Goal: Transaction & Acquisition: Download file/media

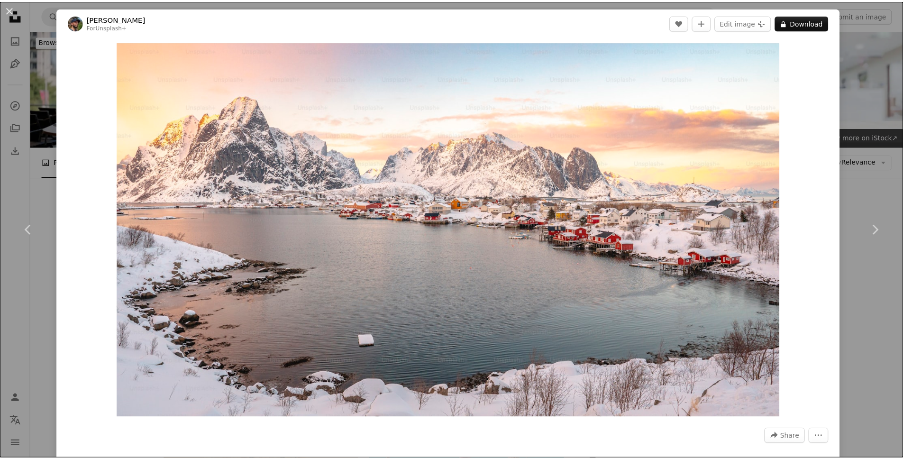
scroll to position [19748, 0]
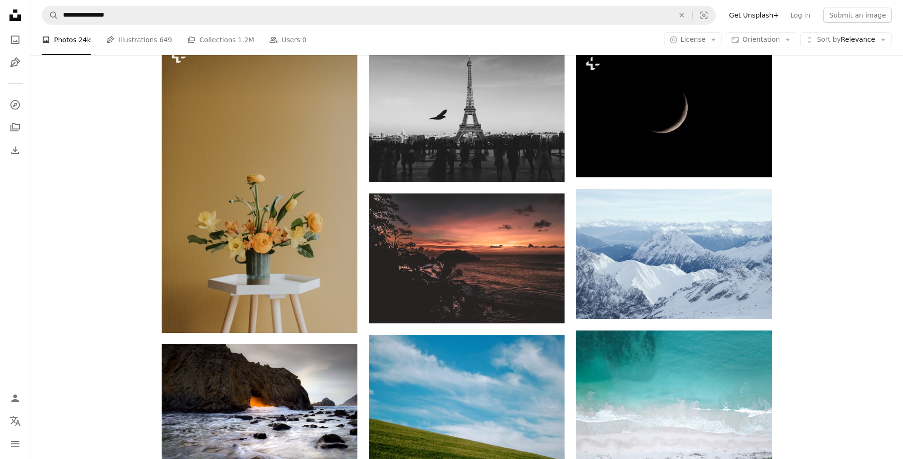
scroll to position [20359, 0]
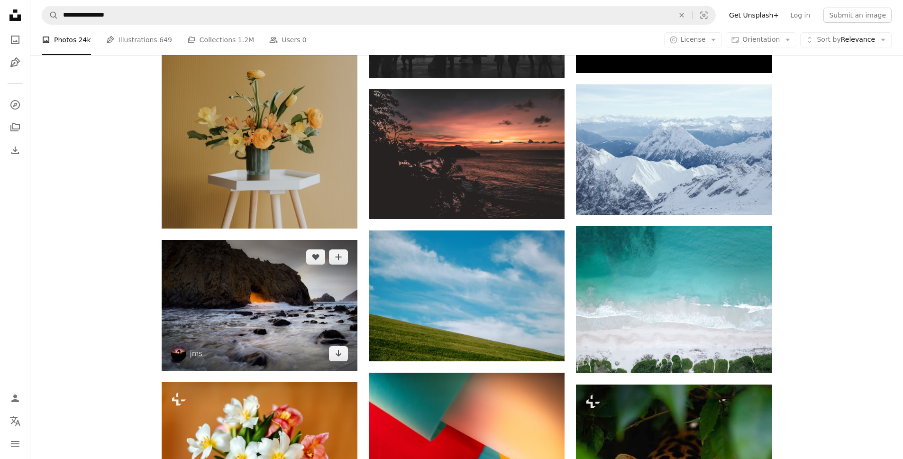
click at [213, 274] on img at bounding box center [260, 305] width 196 height 130
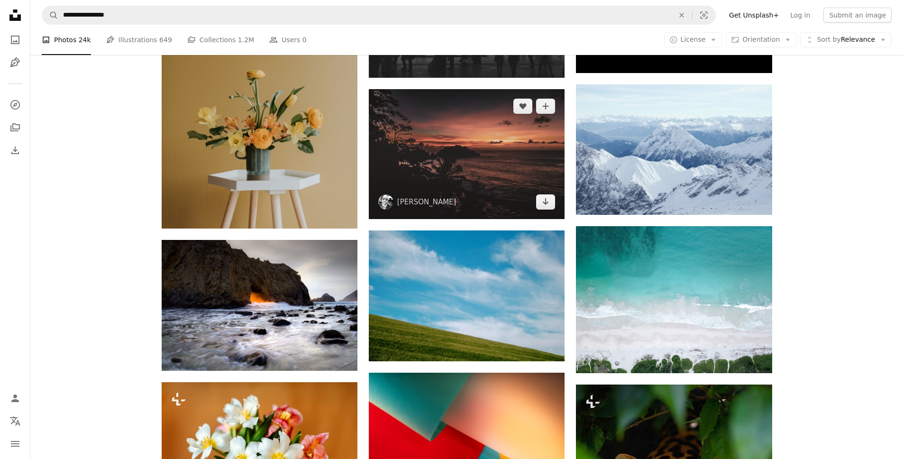
click at [516, 198] on img at bounding box center [467, 154] width 196 height 130
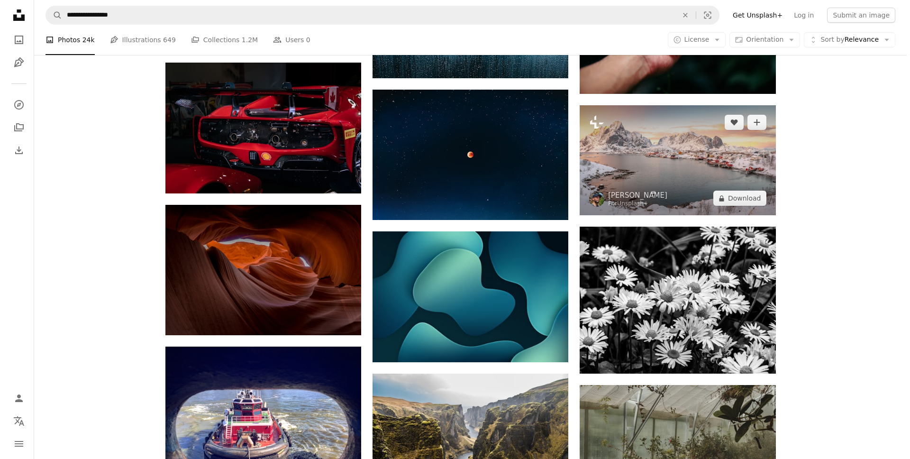
scroll to position [19685, 0]
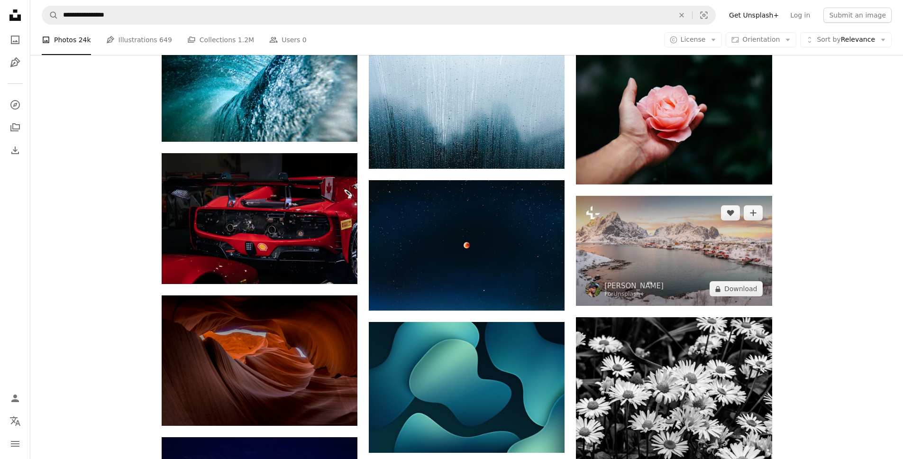
click at [636, 211] on img at bounding box center [674, 251] width 196 height 110
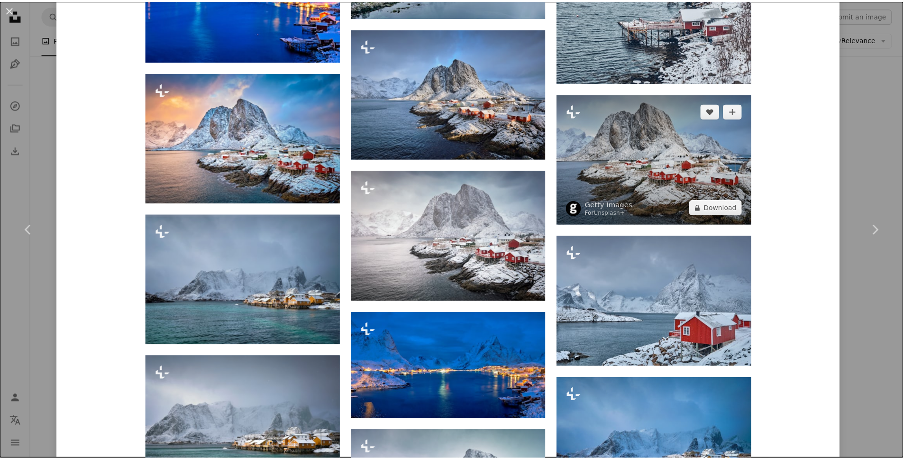
scroll to position [1178, 0]
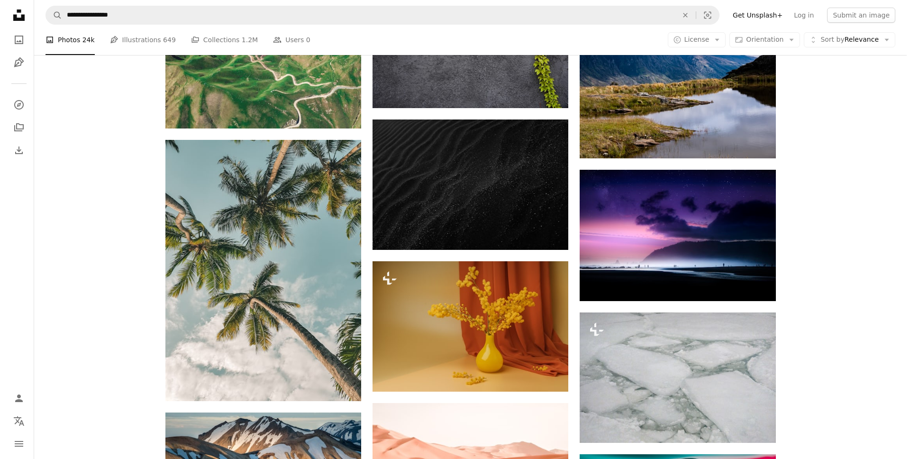
scroll to position [23658, 0]
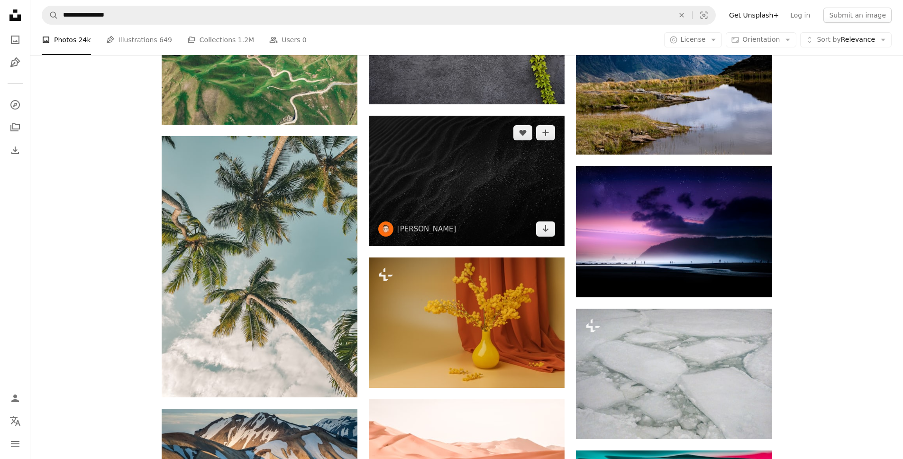
click at [481, 179] on img at bounding box center [467, 181] width 196 height 130
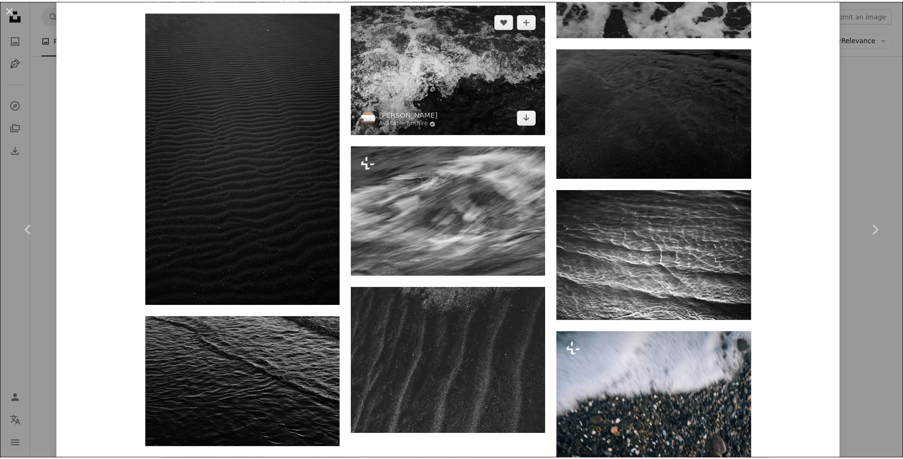
scroll to position [4204, 0]
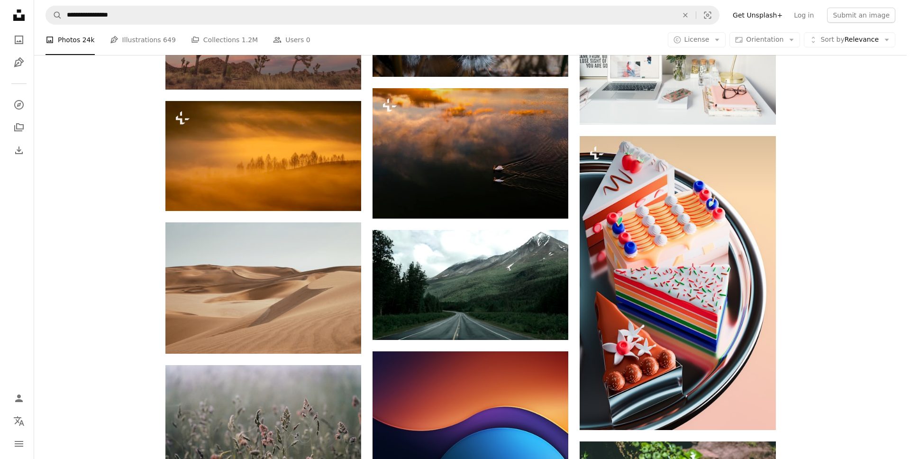
scroll to position [29647, 0]
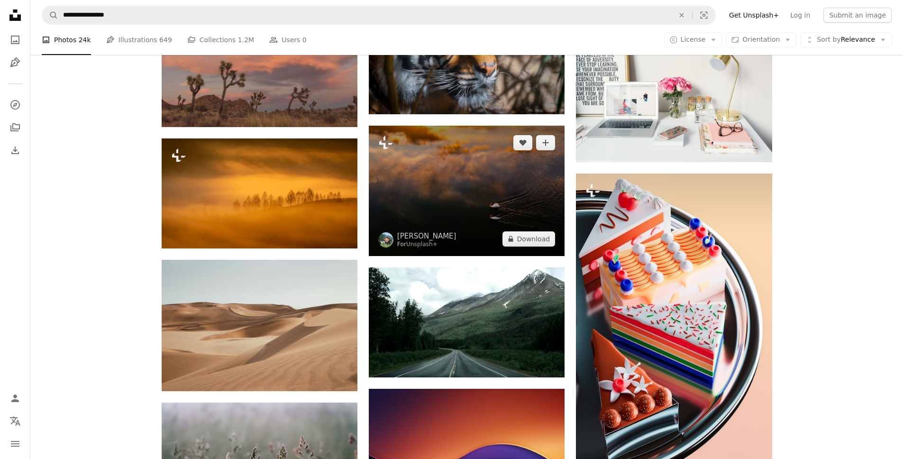
click at [424, 179] on img at bounding box center [467, 191] width 196 height 130
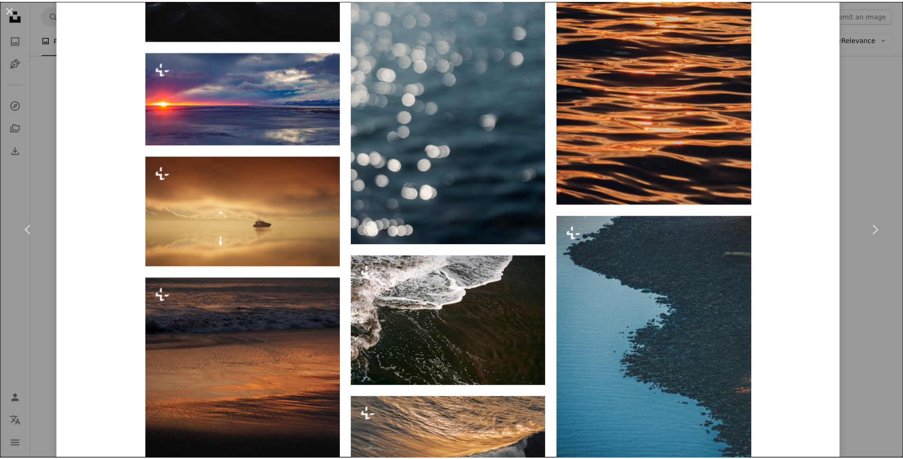
scroll to position [2256, 0]
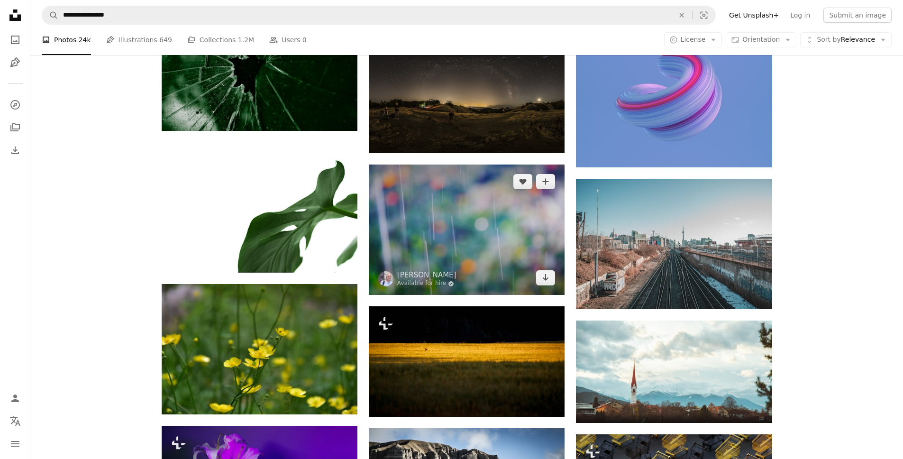
scroll to position [33440, 0]
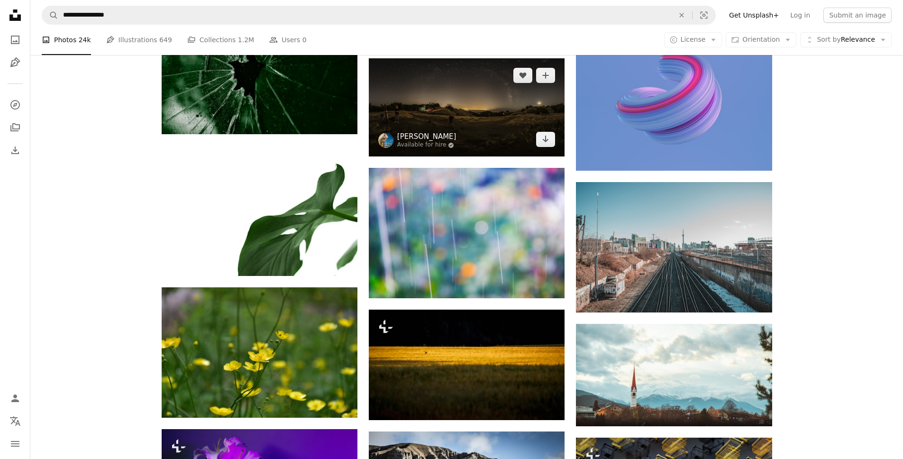
click at [443, 135] on link "[PERSON_NAME]" at bounding box center [426, 136] width 59 height 9
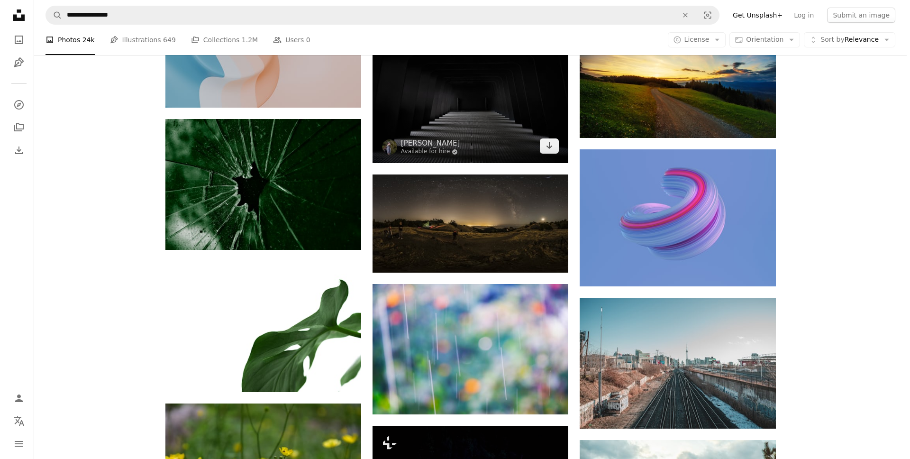
scroll to position [33316, 0]
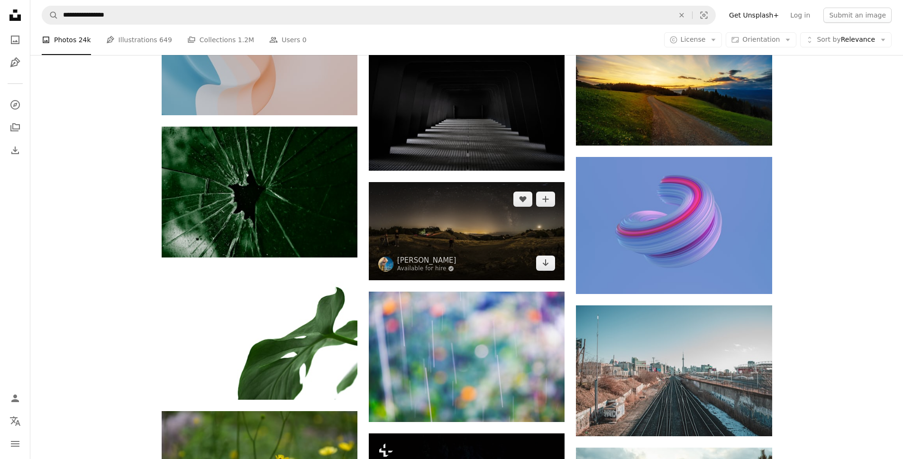
click at [448, 200] on img at bounding box center [467, 231] width 196 height 98
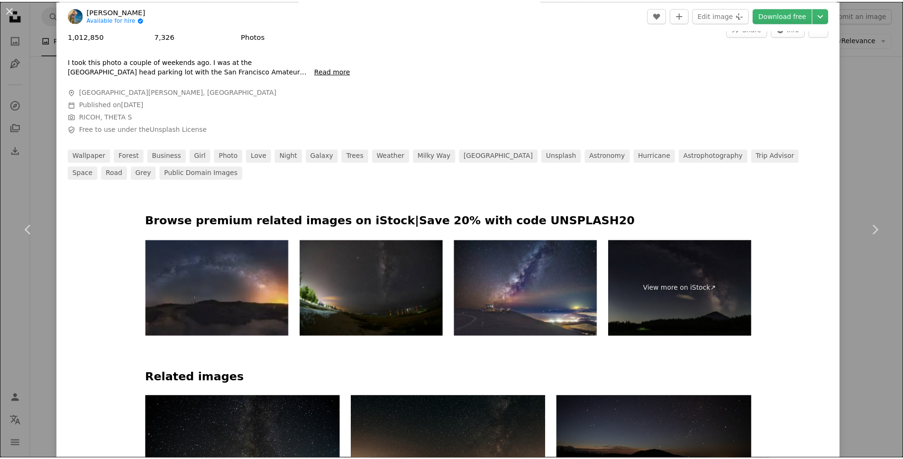
scroll to position [566, 0]
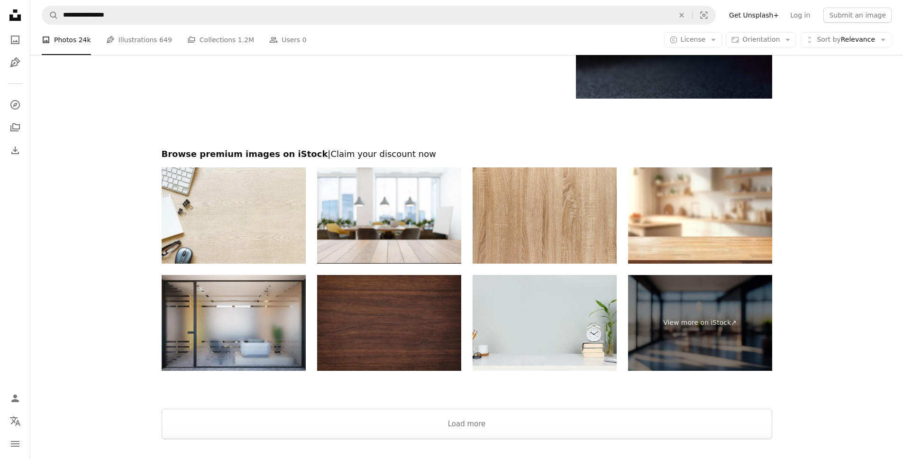
scroll to position [35068, 0]
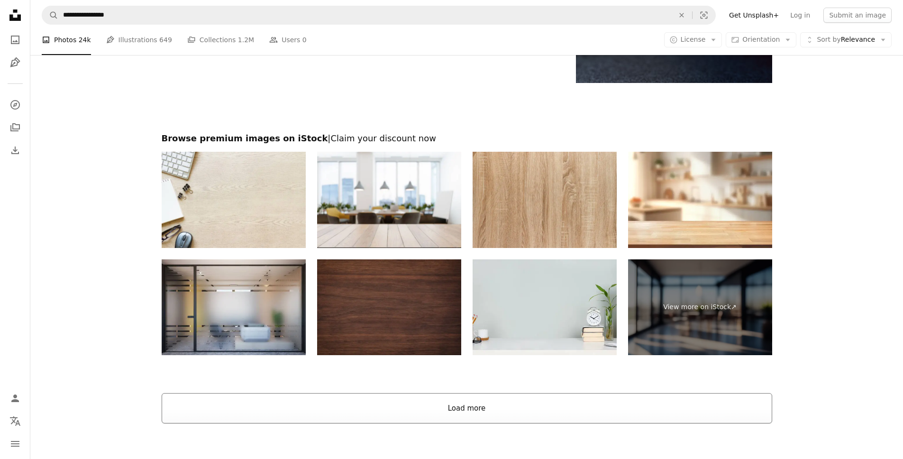
click at [377, 393] on button "Load more" at bounding box center [467, 408] width 610 height 30
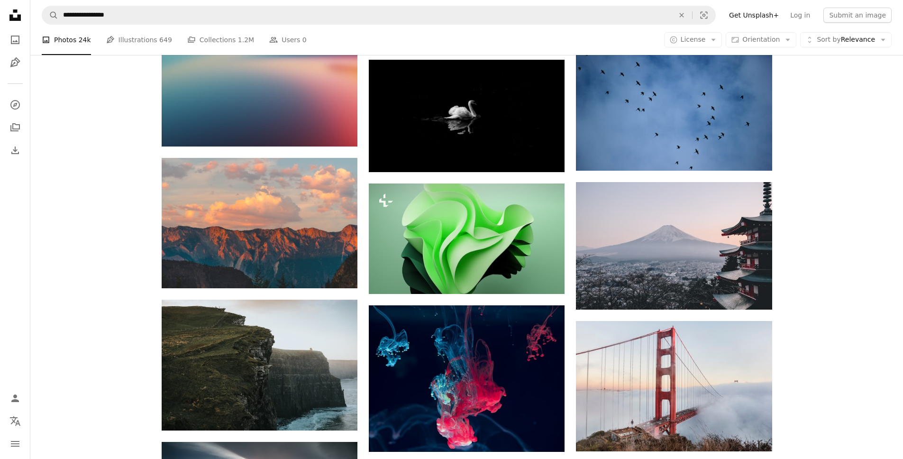
scroll to position [35128, 0]
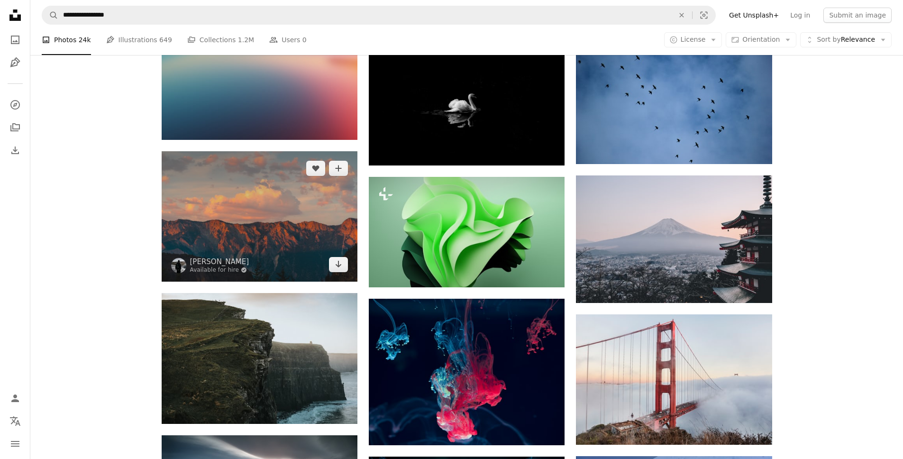
click at [215, 200] on img at bounding box center [260, 216] width 196 height 130
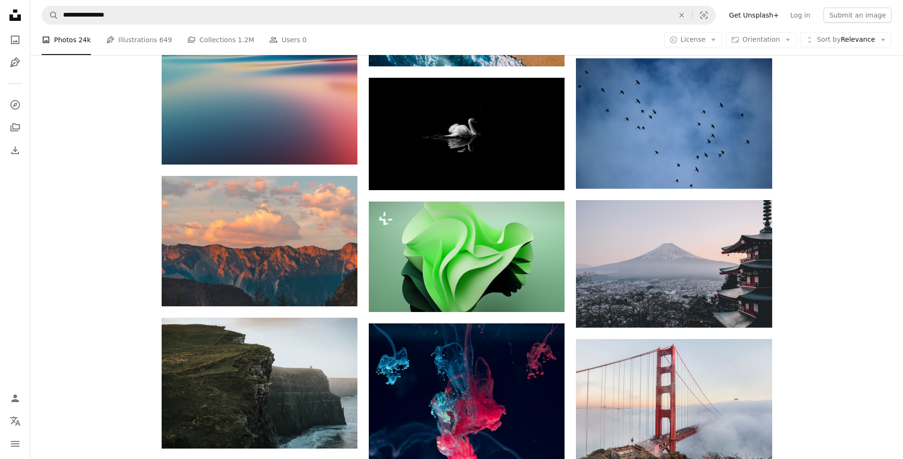
scroll to position [35098, 0]
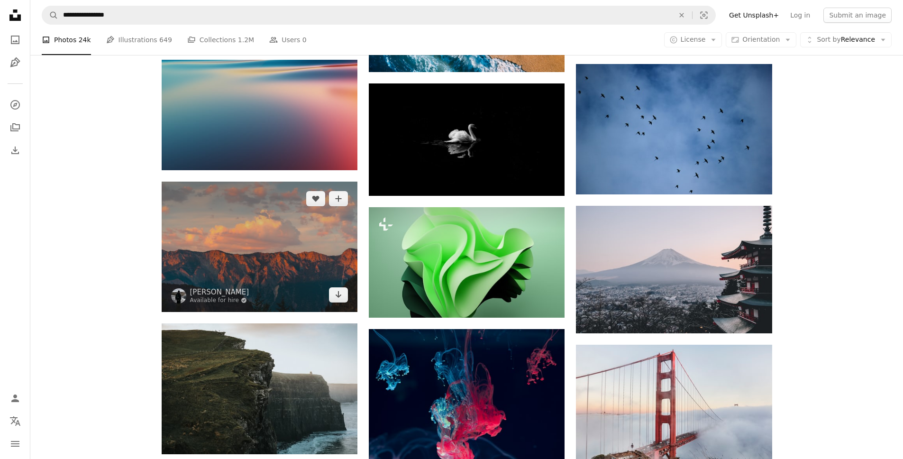
click at [208, 221] on img at bounding box center [260, 247] width 196 height 130
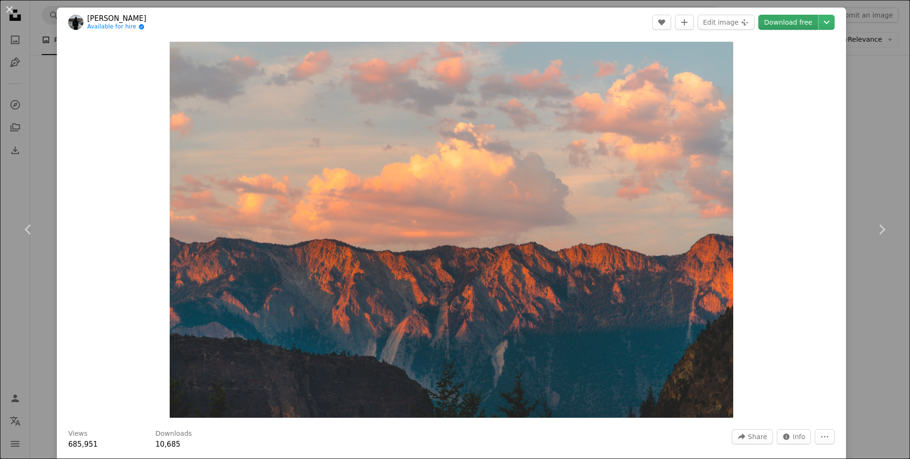
click at [783, 27] on link "Download free" at bounding box center [788, 22] width 60 height 15
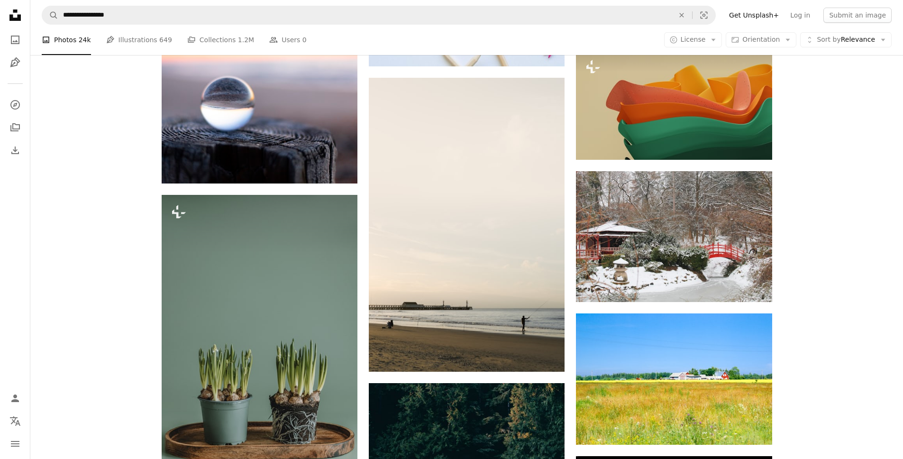
scroll to position [36558, 0]
